Goal: Task Accomplishment & Management: Manage account settings

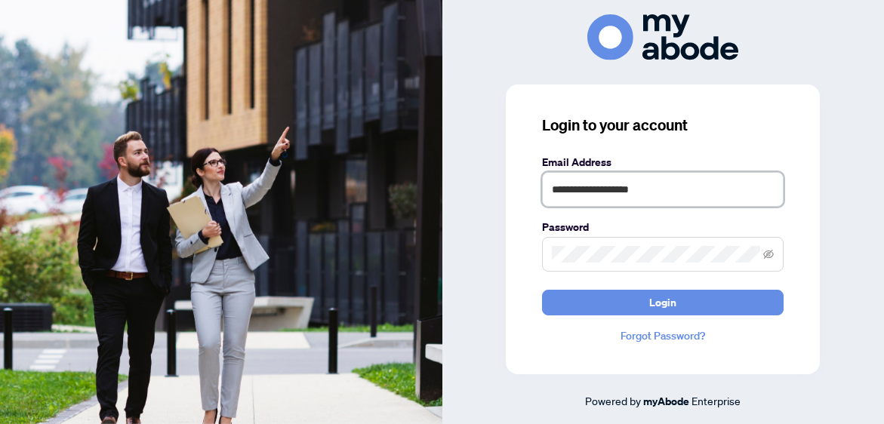
type input "**********"
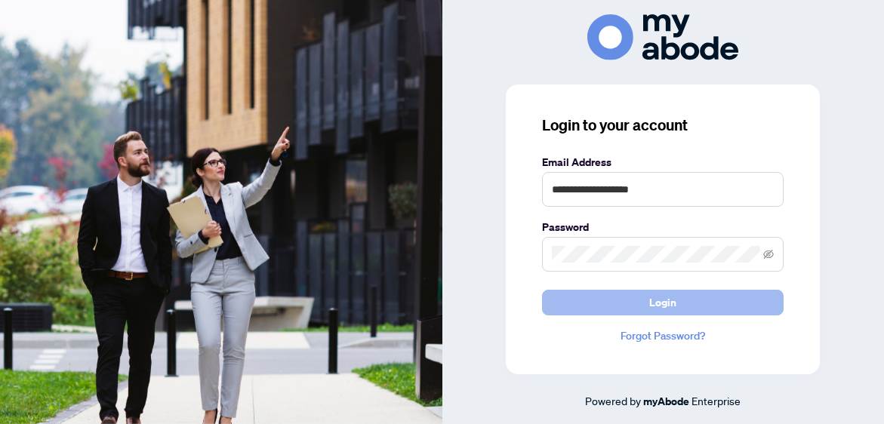
click at [630, 303] on button "Login" at bounding box center [663, 303] width 242 height 26
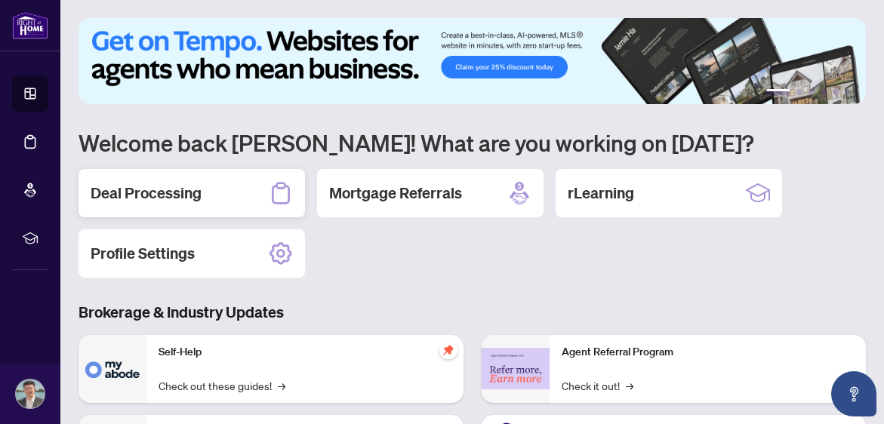
click at [159, 197] on h2 "Deal Processing" at bounding box center [146, 193] width 111 height 21
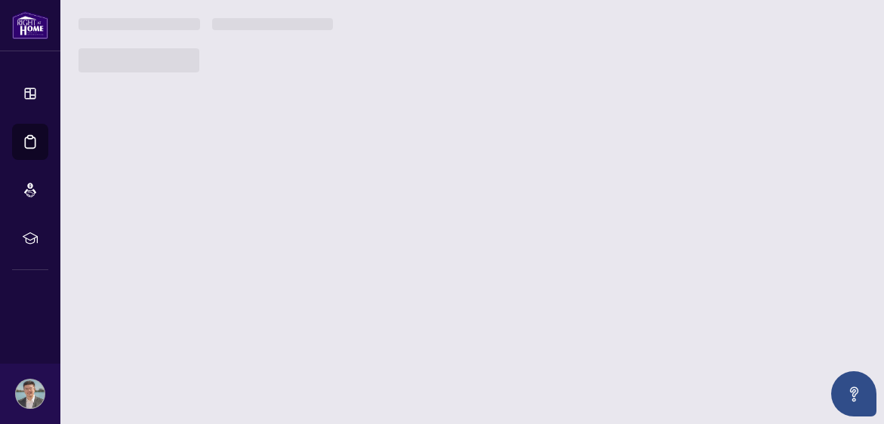
click at [159, 197] on main "1 2 3 4 5 6 Welcome back [GEOGRAPHIC_DATA]! What are you working on [DATE]? Dea…" at bounding box center [471, 212] width 823 height 424
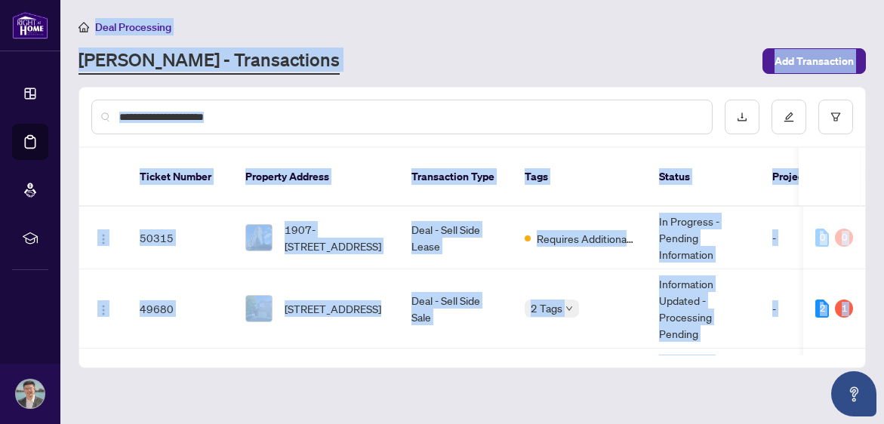
click at [414, 134] on div at bounding box center [472, 117] width 786 height 59
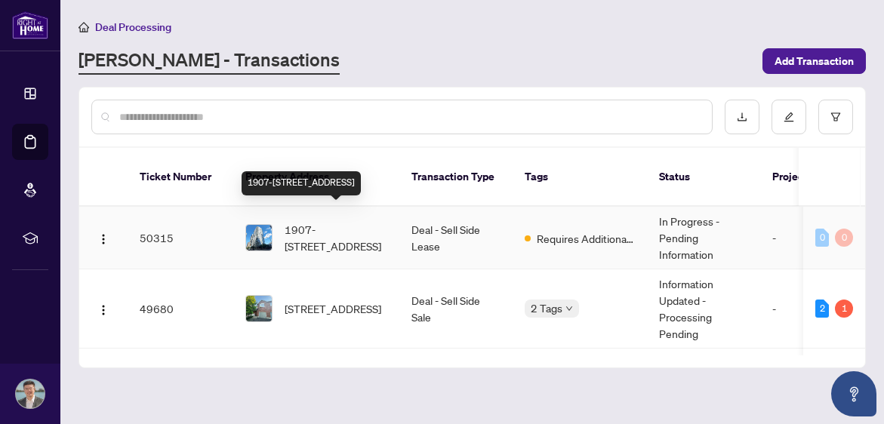
click at [375, 221] on span "1907-[STREET_ADDRESS]" at bounding box center [336, 237] width 103 height 33
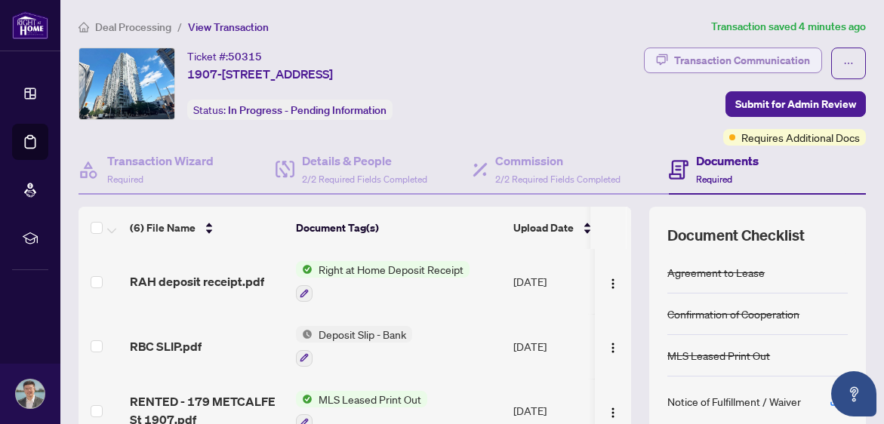
click at [713, 57] on div "Transaction Communication" at bounding box center [742, 60] width 136 height 24
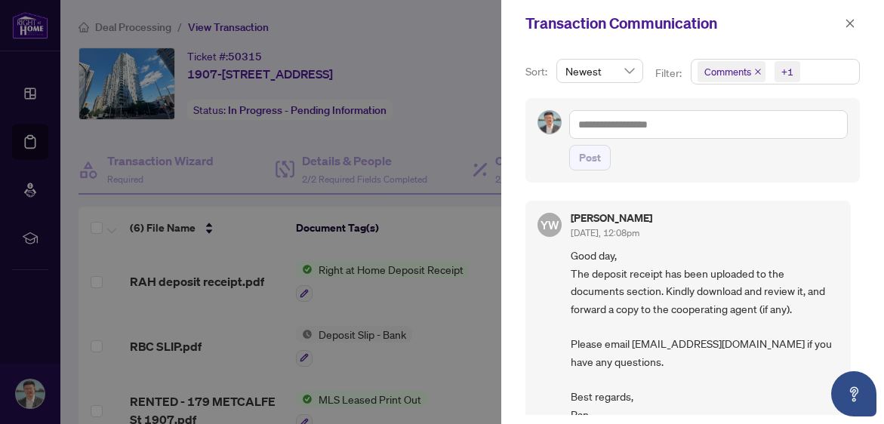
click at [725, 75] on span "Comments" at bounding box center [727, 71] width 47 height 15
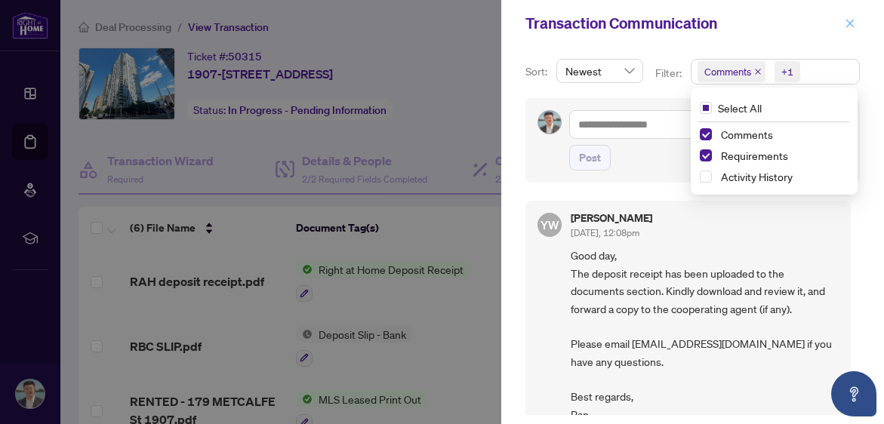
click at [851, 26] on icon "close" at bounding box center [850, 23] width 8 height 8
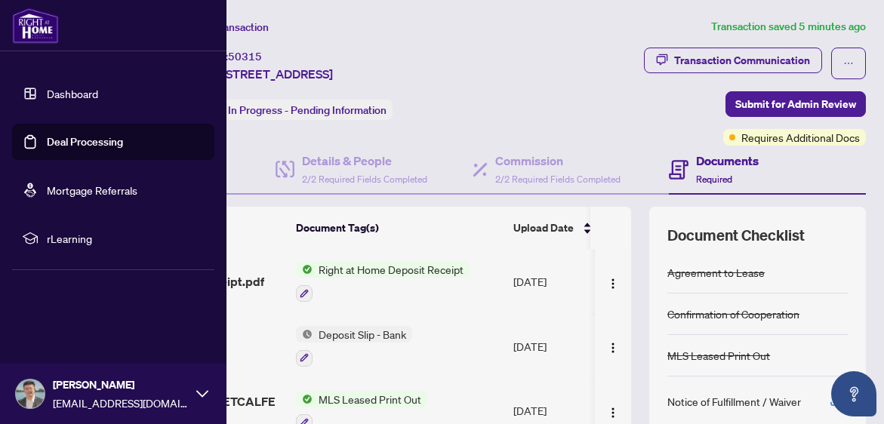
click at [34, 27] on img at bounding box center [35, 26] width 47 height 36
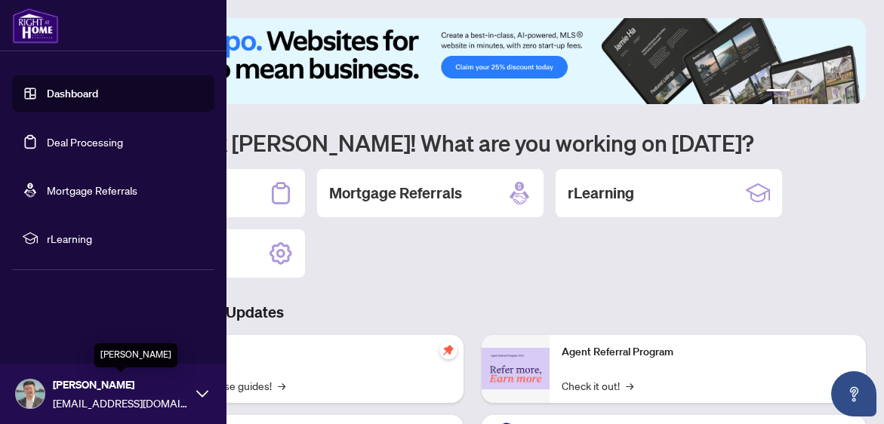
click at [92, 395] on span "[EMAIL_ADDRESS][DOMAIN_NAME]" at bounding box center [121, 403] width 136 height 17
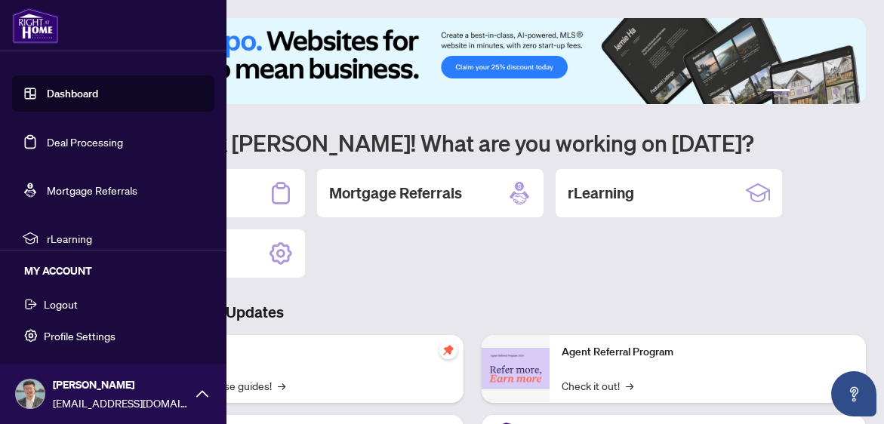
click at [75, 305] on span "Logout" at bounding box center [61, 304] width 34 height 24
